Goal: Task Accomplishment & Management: Use online tool/utility

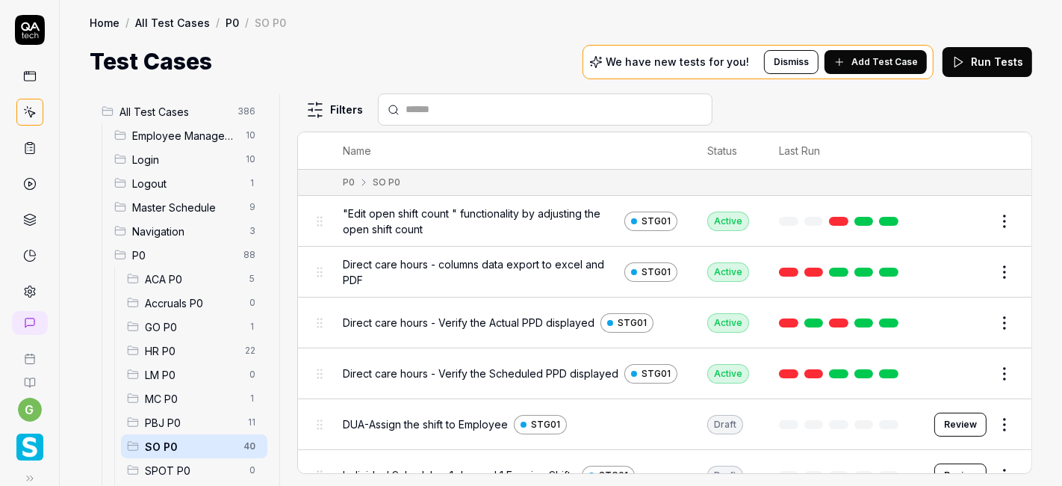
scroll to position [631, 0]
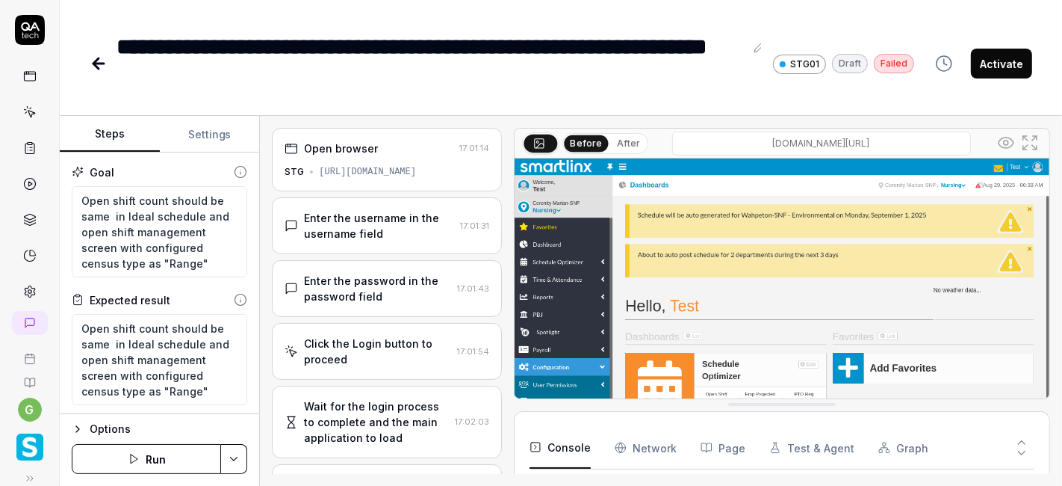
scroll to position [230, 0]
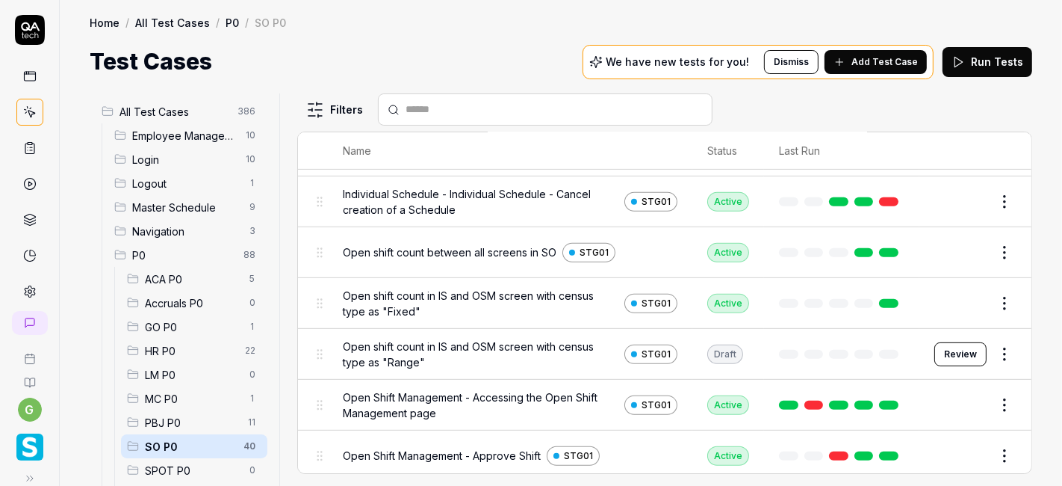
scroll to position [581, 0]
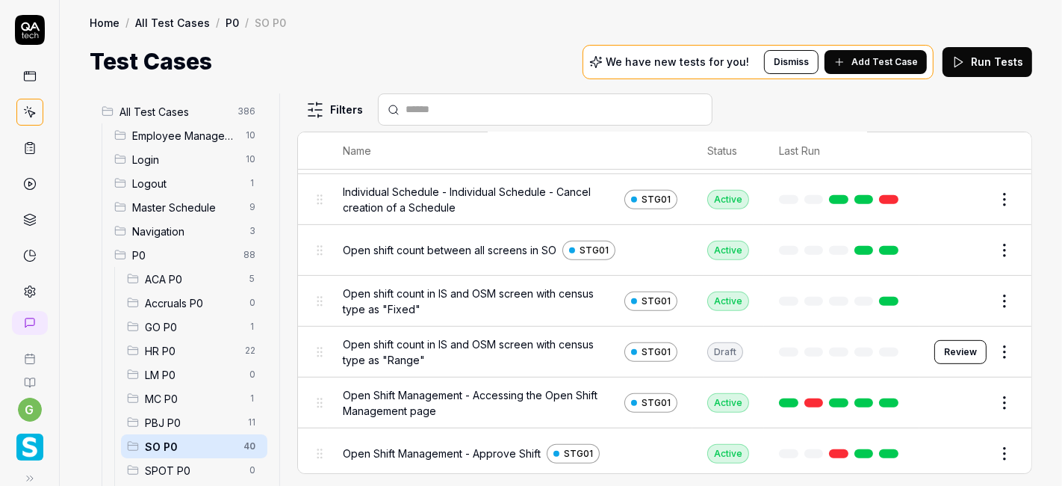
click at [519, 75] on div "Test Cases We have new tests for you! Dismiss Add Test Case Run Tests" at bounding box center [561, 62] width 943 height 34
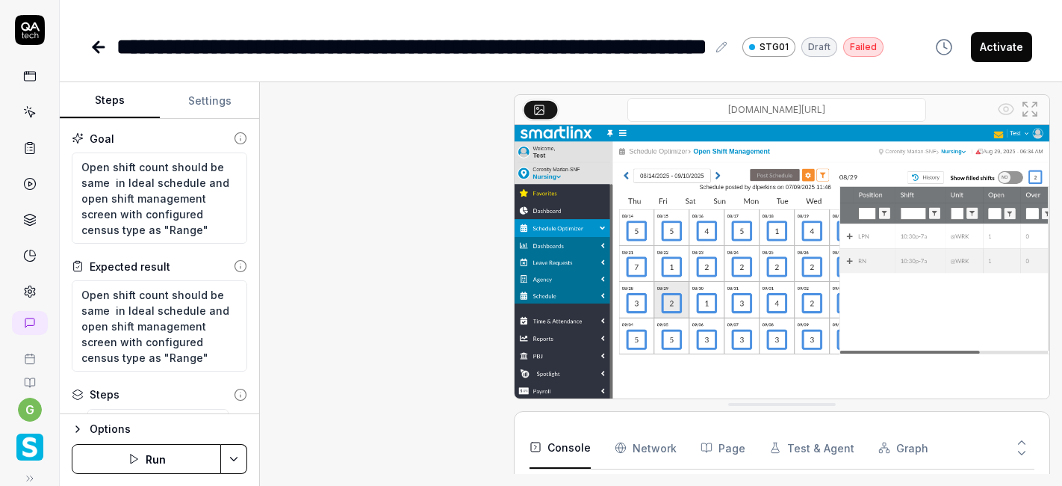
type textarea "*"
